Goal: Task Accomplishment & Management: Use online tool/utility

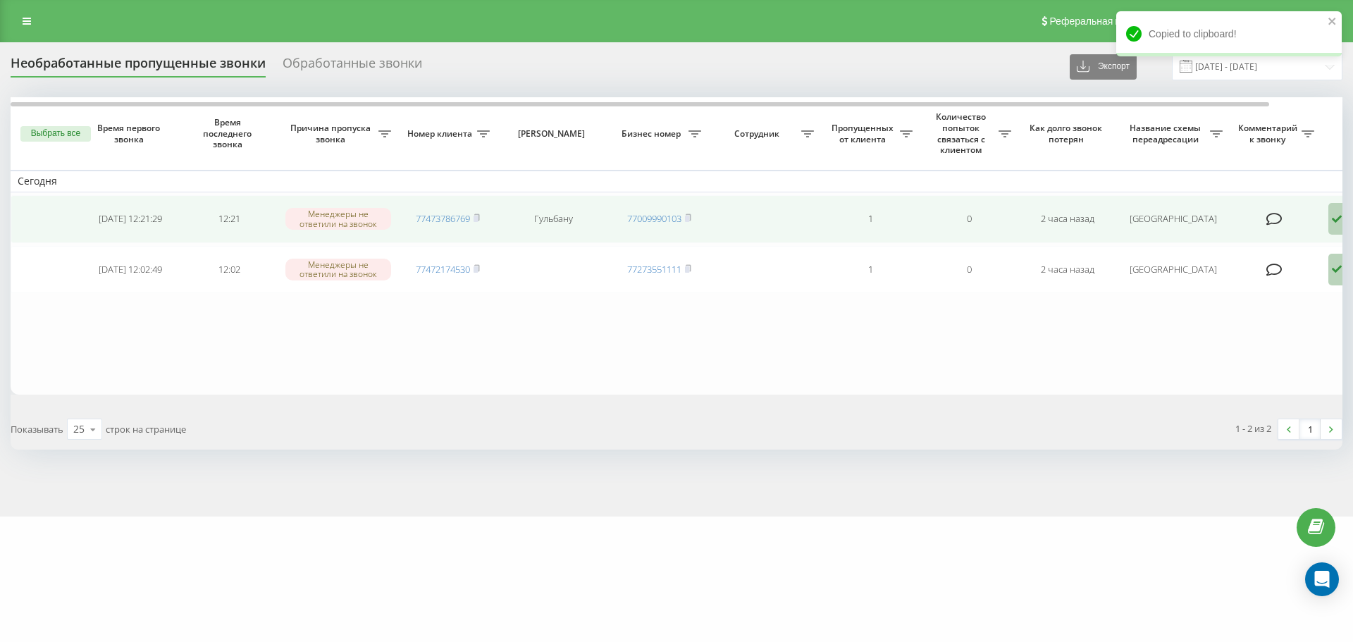
click at [1338, 218] on icon at bounding box center [1337, 219] width 17 height 32
click at [1248, 278] on span "Связался с клиентом с помощью другого канала" at bounding box center [1268, 272] width 236 height 13
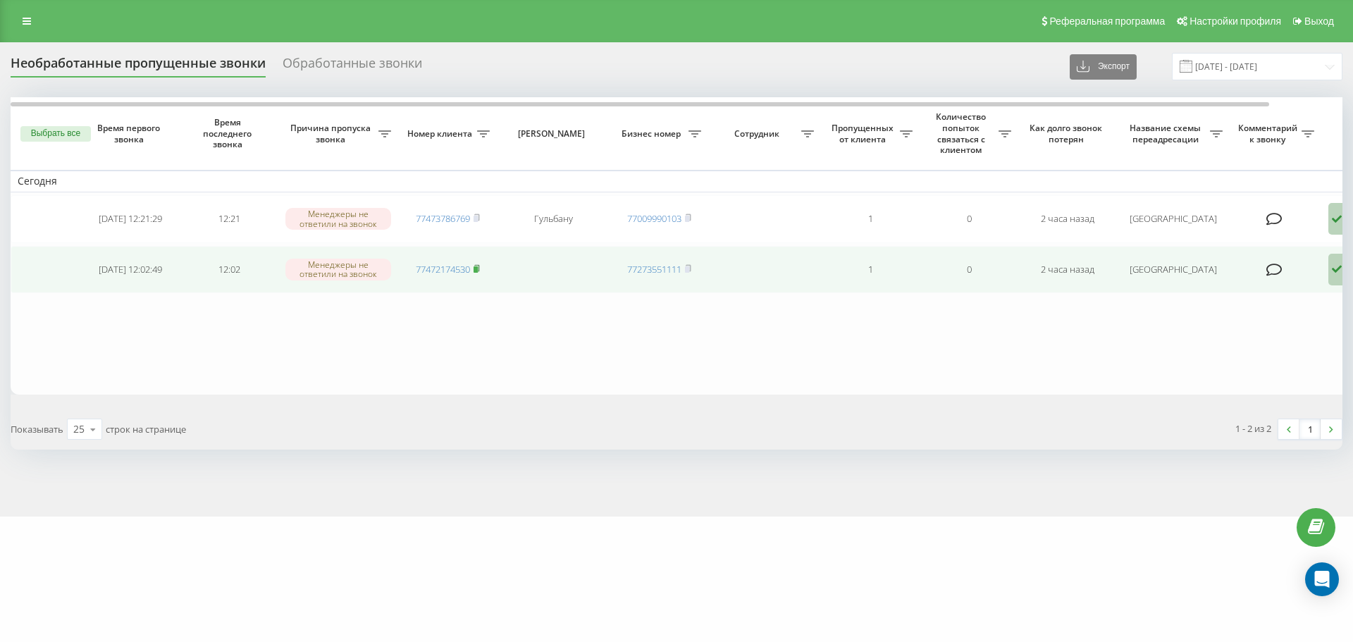
click at [479, 266] on icon at bounding box center [477, 268] width 6 height 8
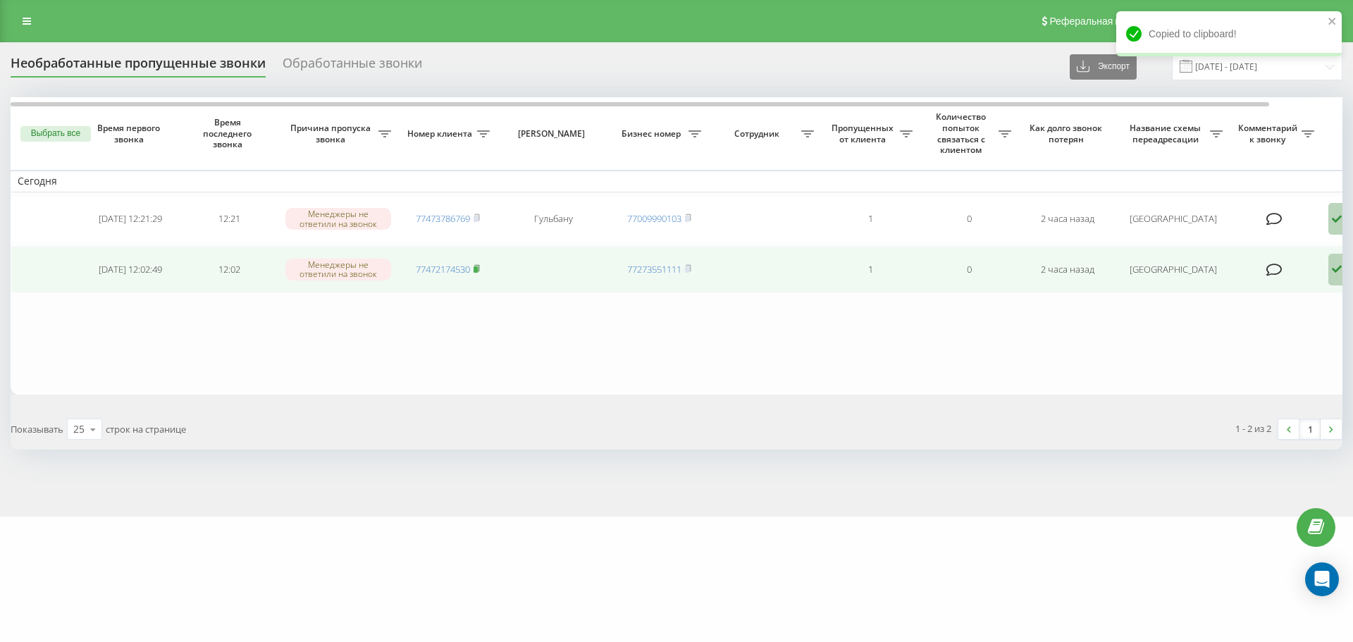
click at [478, 267] on rect at bounding box center [476, 269] width 4 height 6
click at [1338, 278] on icon at bounding box center [1337, 270] width 17 height 32
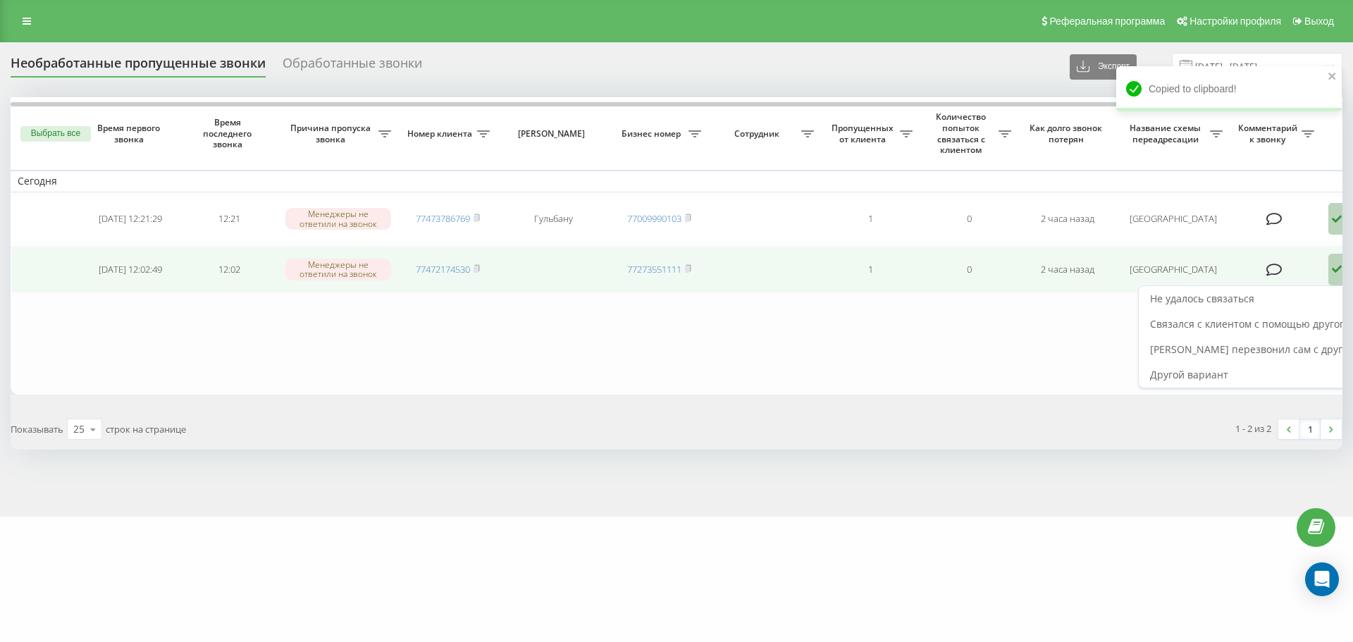
click at [1338, 278] on icon at bounding box center [1337, 270] width 17 height 32
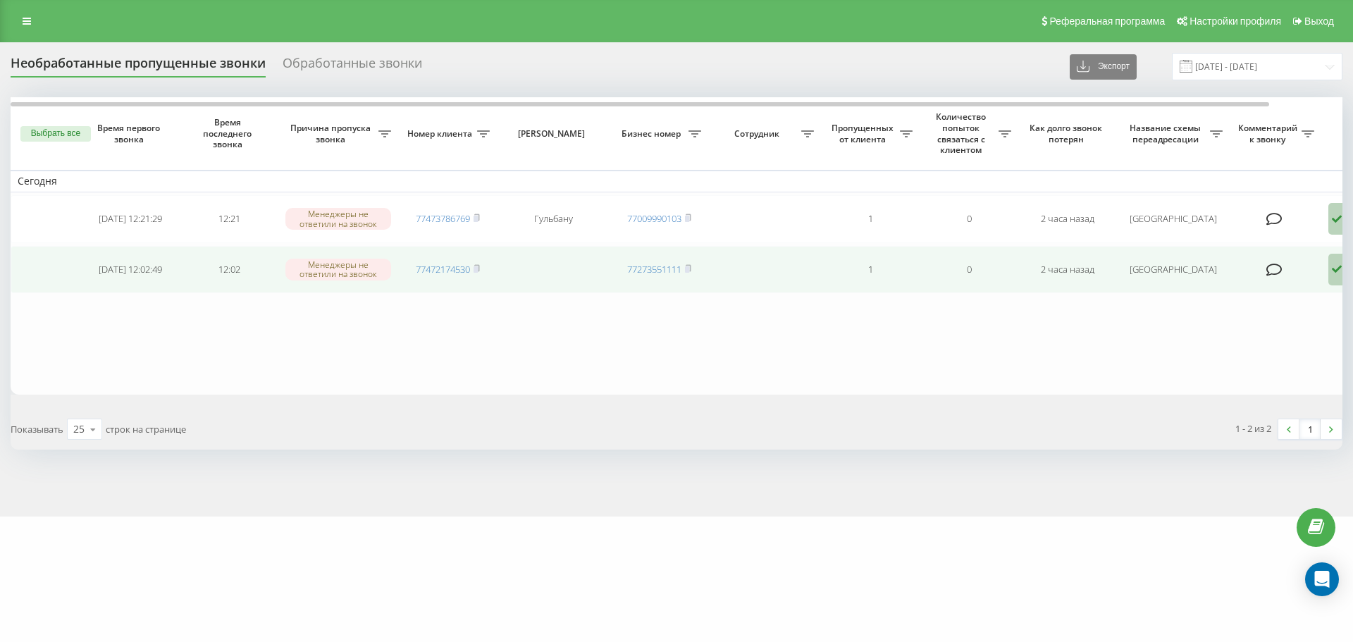
click at [1333, 276] on icon at bounding box center [1337, 270] width 17 height 32
click at [1236, 306] on div "Не удалось связаться" at bounding box center [1274, 298] width 270 height 25
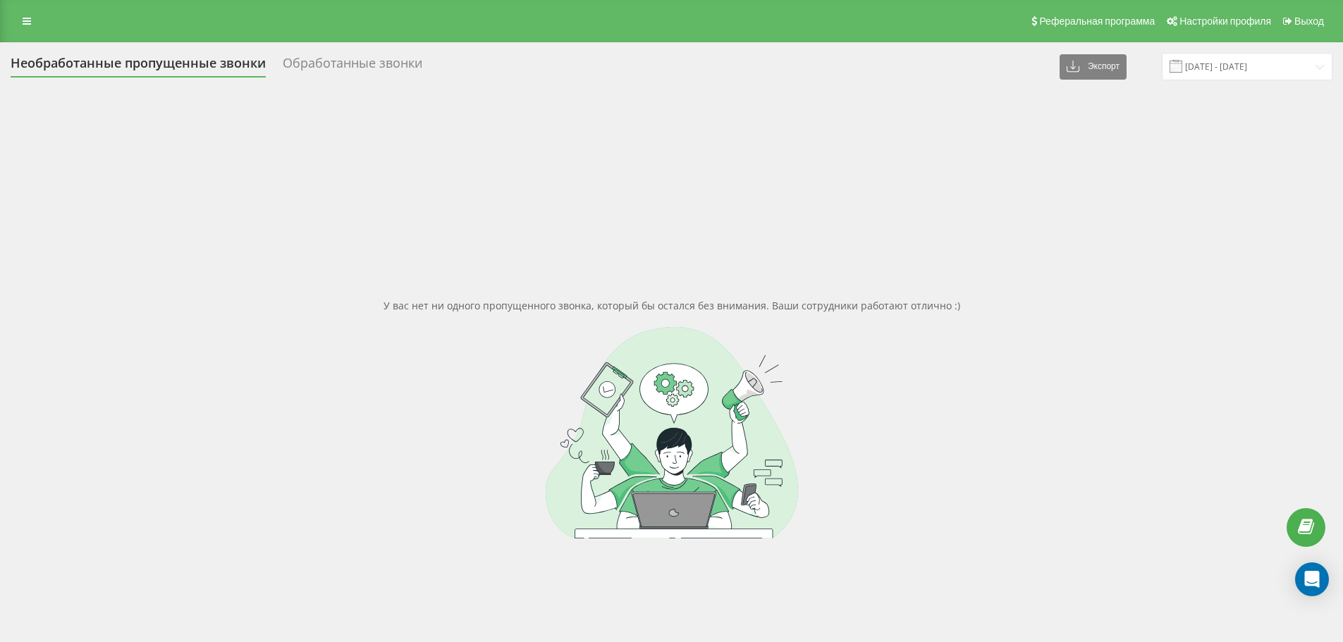
click at [1291, 198] on div "У вас нет ни одного пропущенного звонка, который бы остался без внимания. Ваши …" at bounding box center [672, 418] width 1322 height 642
